Goal: Information Seeking & Learning: Learn about a topic

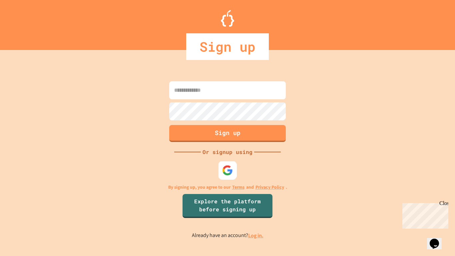
click at [226, 173] on img at bounding box center [227, 170] width 11 height 11
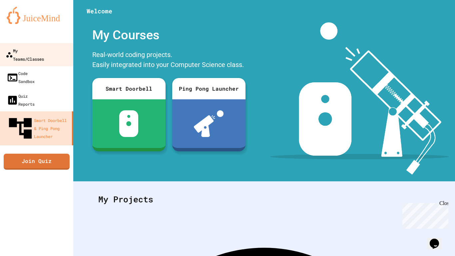
click at [40, 47] on div "My Teams/Classes" at bounding box center [25, 54] width 38 height 16
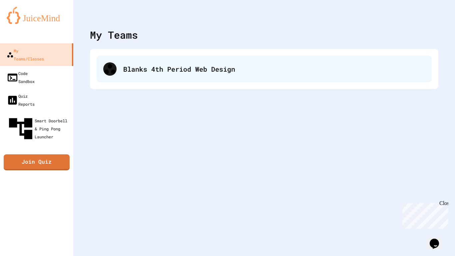
click at [130, 70] on div "Blanks 4th Period Web Design" at bounding box center [274, 69] width 302 height 10
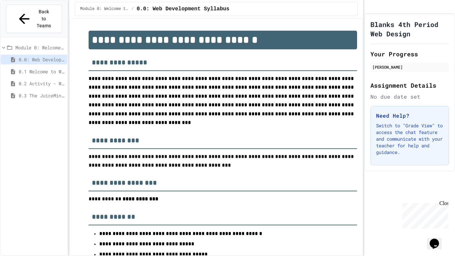
click at [55, 68] on span "0.1 Welcome to Web Development" at bounding box center [42, 71] width 46 height 7
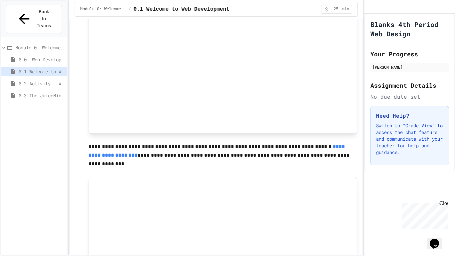
scroll to position [629, 0]
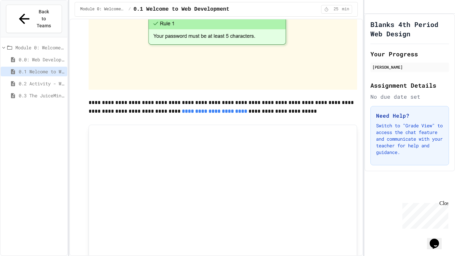
click at [182, 111] on link "**********" at bounding box center [214, 111] width 65 height 5
